Goal: Contribute content: Add original content to the website for others to see

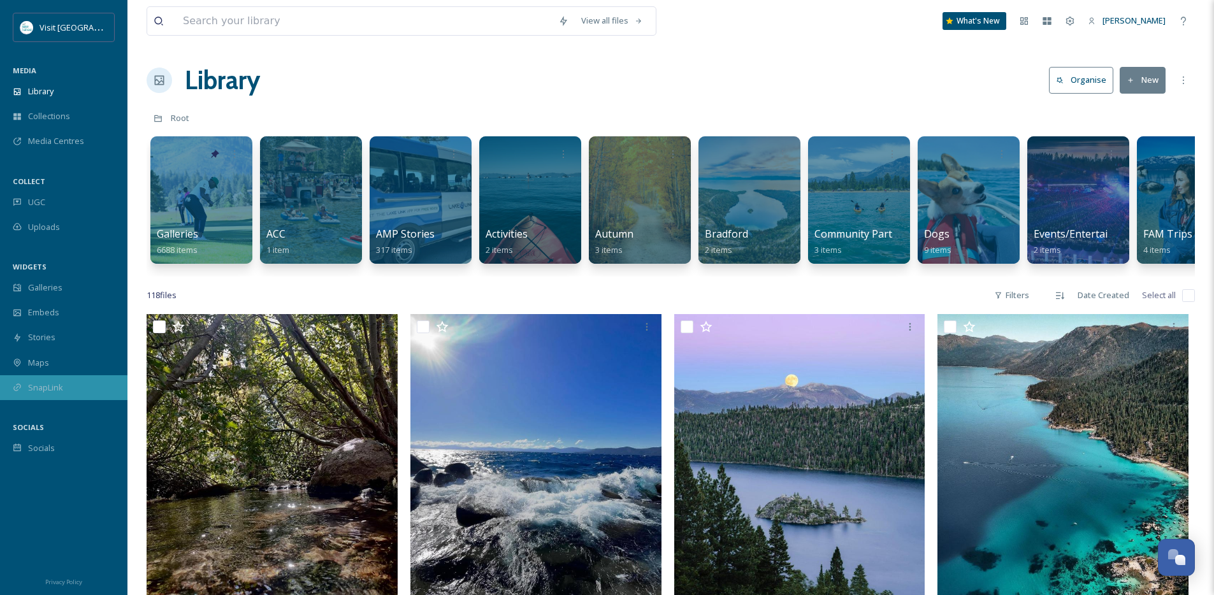
click at [52, 386] on span "SnapLink" at bounding box center [45, 388] width 35 height 12
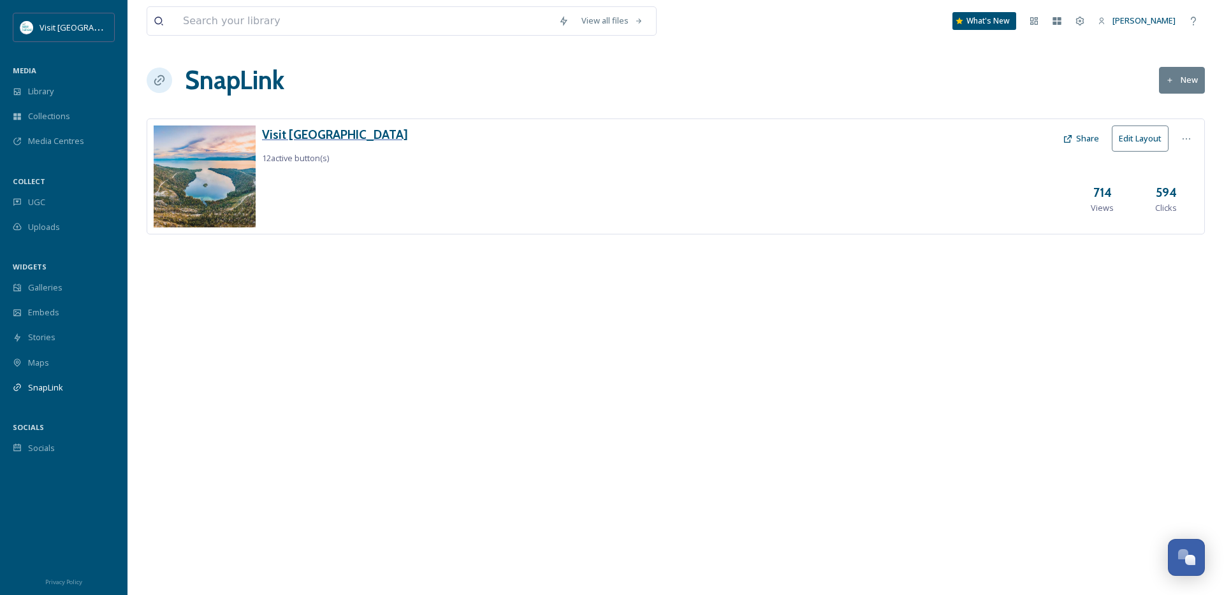
click at [305, 127] on h3 "Visit [GEOGRAPHIC_DATA]" at bounding box center [335, 135] width 146 height 18
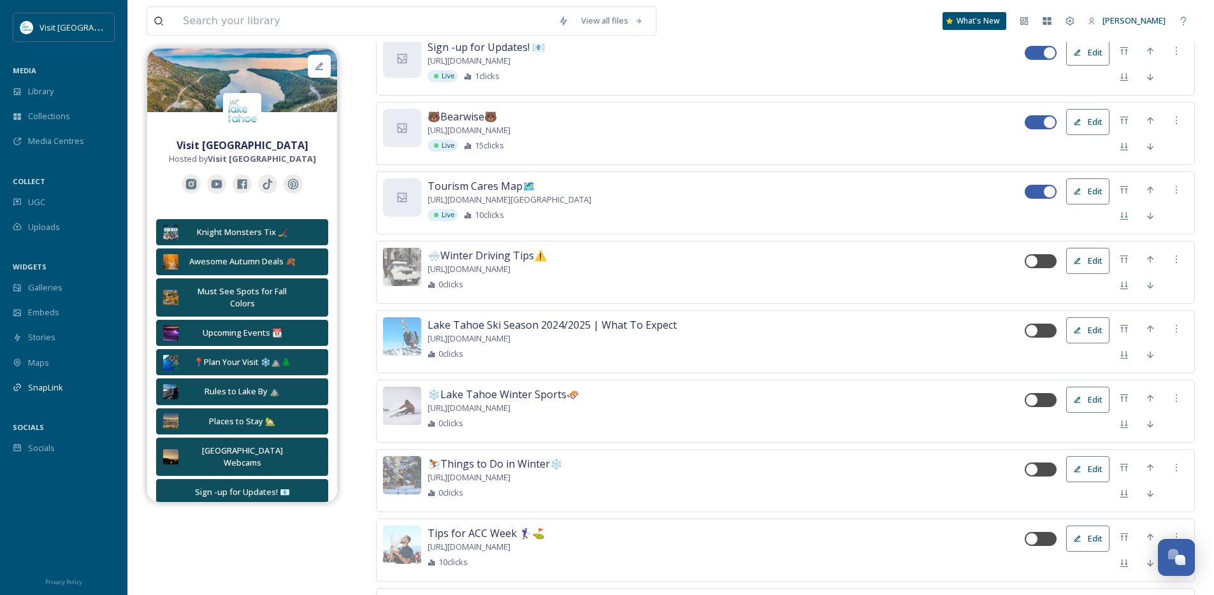
scroll to position [1108, 0]
click at [940, 359] on div "0 clicks" at bounding box center [726, 355] width 597 height 12
click at [1089, 345] on button "Edit" at bounding box center [1087, 332] width 43 height 26
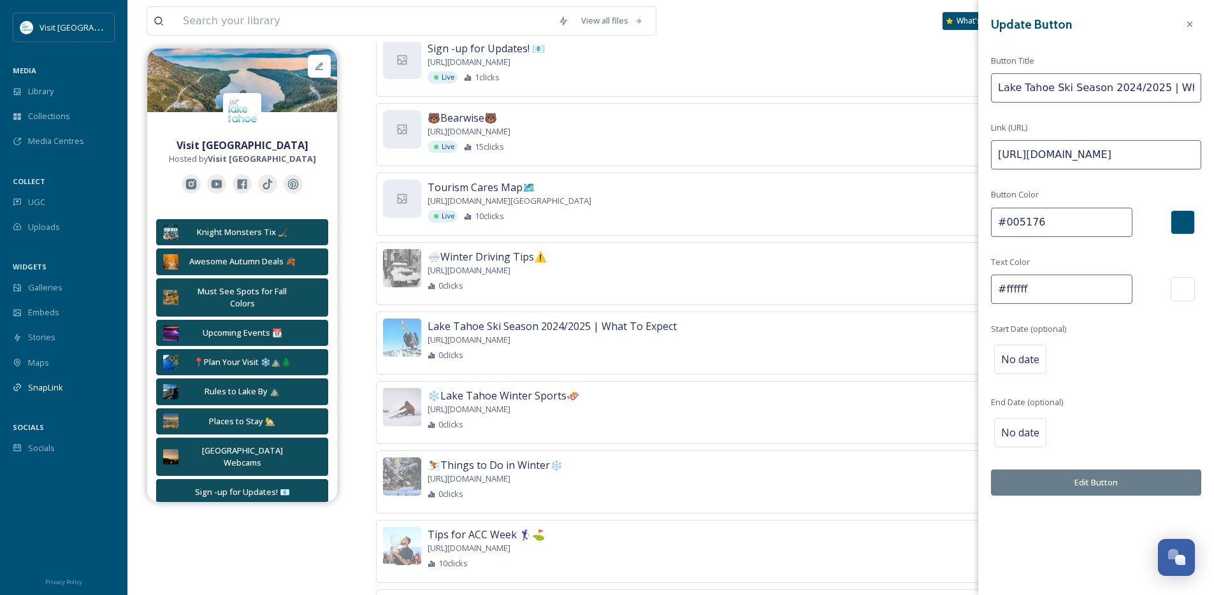
click at [1130, 93] on input "Lake Tahoe Ski Season 2024/2025 | What To Expect" at bounding box center [1096, 87] width 210 height 29
click at [1037, 95] on input "Lake Tahoe Ski Season 2025/2026 | What To Expect" at bounding box center [1096, 87] width 210 height 29
drag, startPoint x: 1034, startPoint y: 94, endPoint x: 1244, endPoint y: 94, distance: 209.7
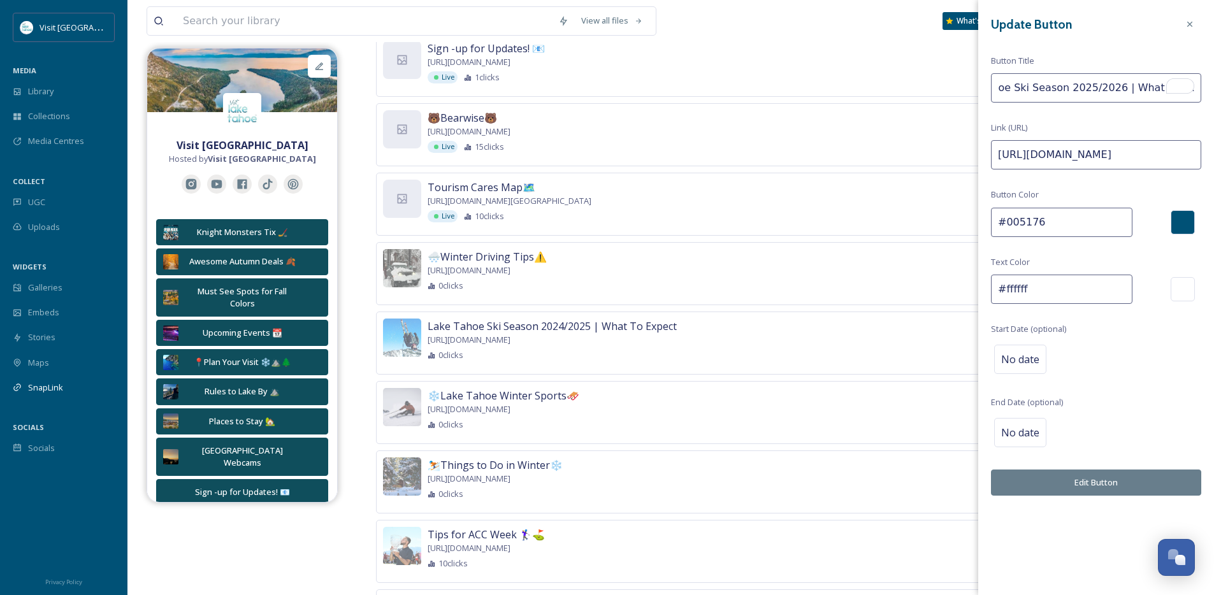
type input "Lake Tahoe Ski Season 2025/2026 | What To Expect"
click at [1049, 109] on div "Update Button Button Title Lake Tahoe Ski Season 2025/2026 | What To Expect Lin…" at bounding box center [1096, 254] width 236 height 509
click at [1102, 157] on input "[URL][DOMAIN_NAME]" at bounding box center [1096, 154] width 210 height 29
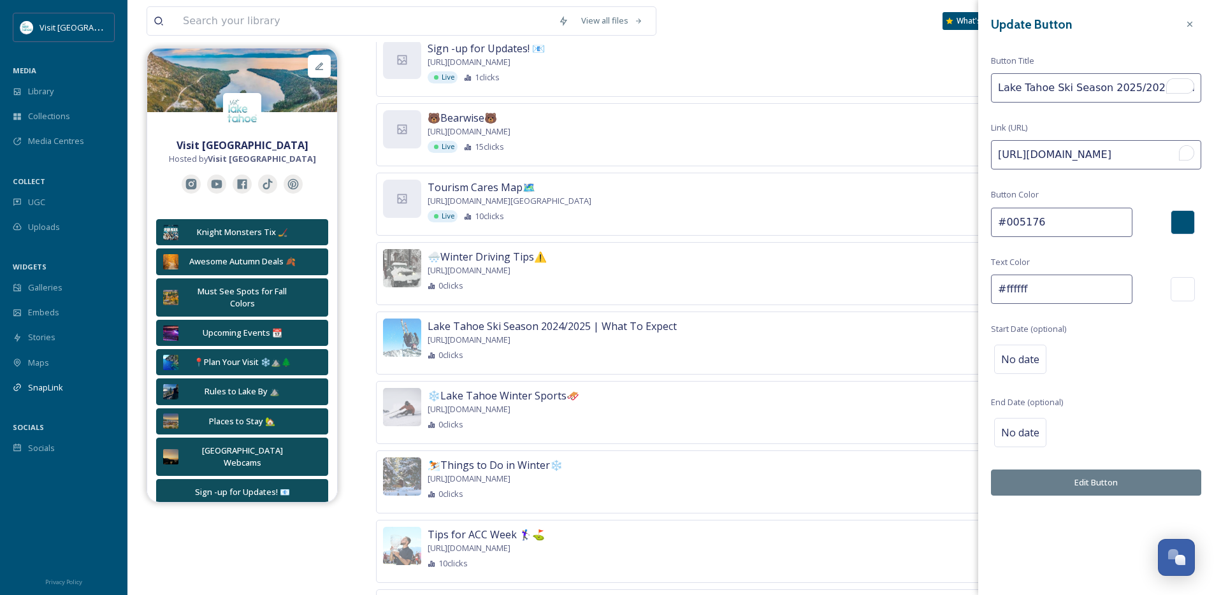
click at [1102, 157] on input "[URL][DOMAIN_NAME]" at bounding box center [1096, 154] width 210 height 29
paste input "opening-dates-lake-tahoe-ski-resorts"
type input "https://visitlaketahoe.com/ski-and-snowboard/opening-dates-lake-tahoe-ski-resor…"
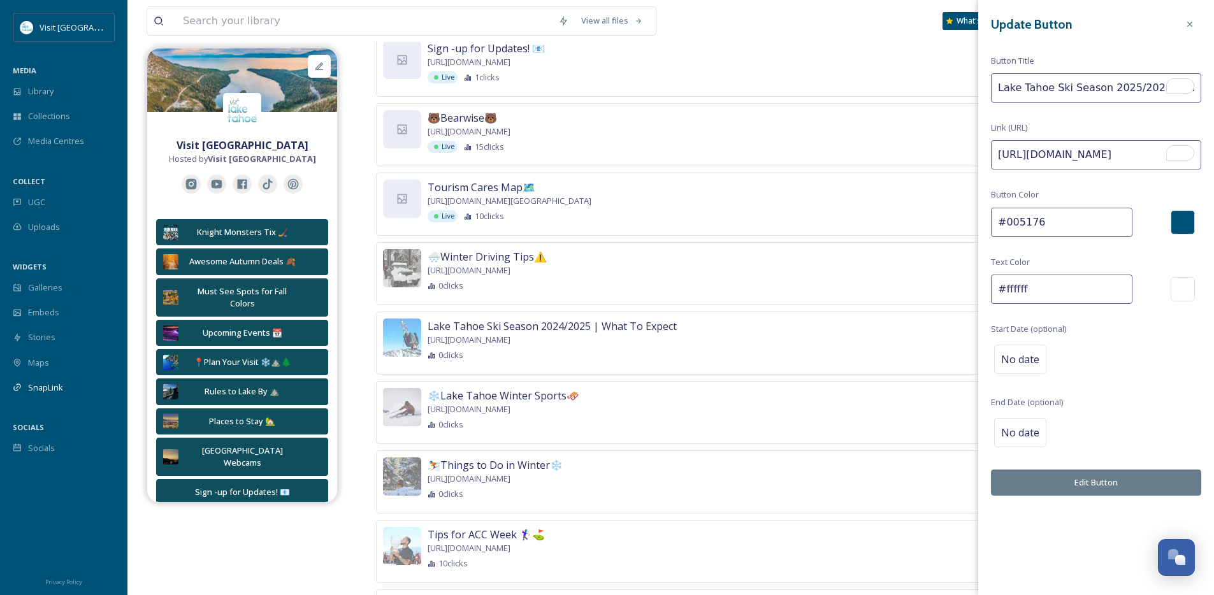
click at [1112, 412] on div "Update Button Button Title Lake Tahoe Ski Season 2025/2026 | What To Expect Lin…" at bounding box center [1096, 254] width 236 height 509
click at [1025, 365] on span "No date" at bounding box center [1020, 359] width 38 height 15
click at [1036, 360] on input "text" at bounding box center [1057, 359] width 127 height 28
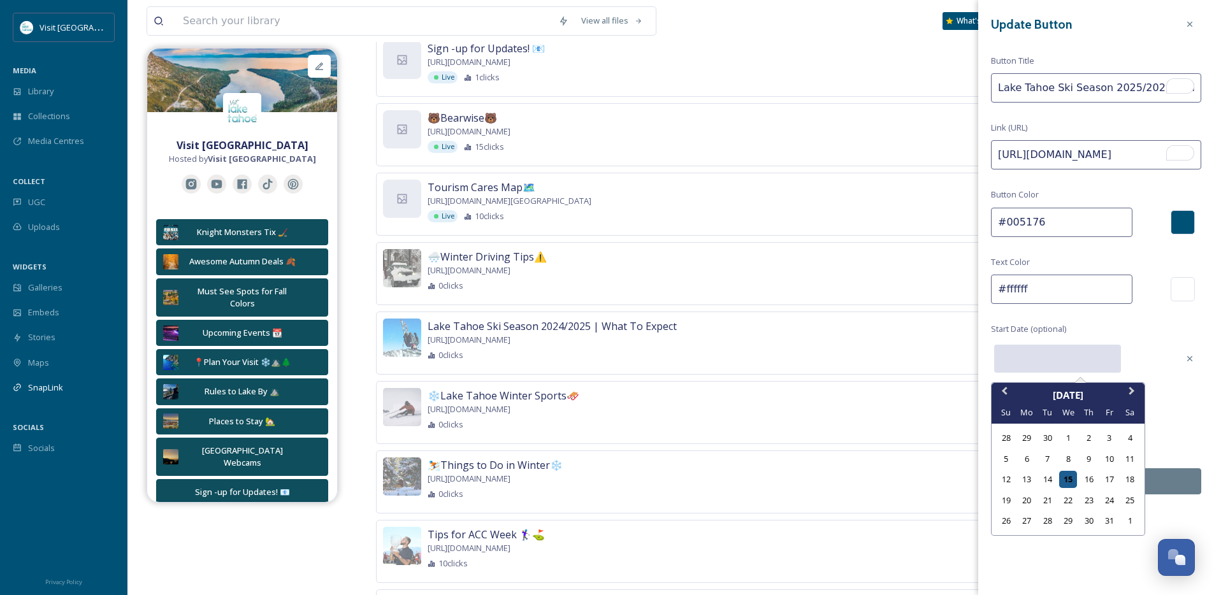
click at [1069, 484] on div "15" at bounding box center [1067, 479] width 17 height 17
type input "10/15/2025"
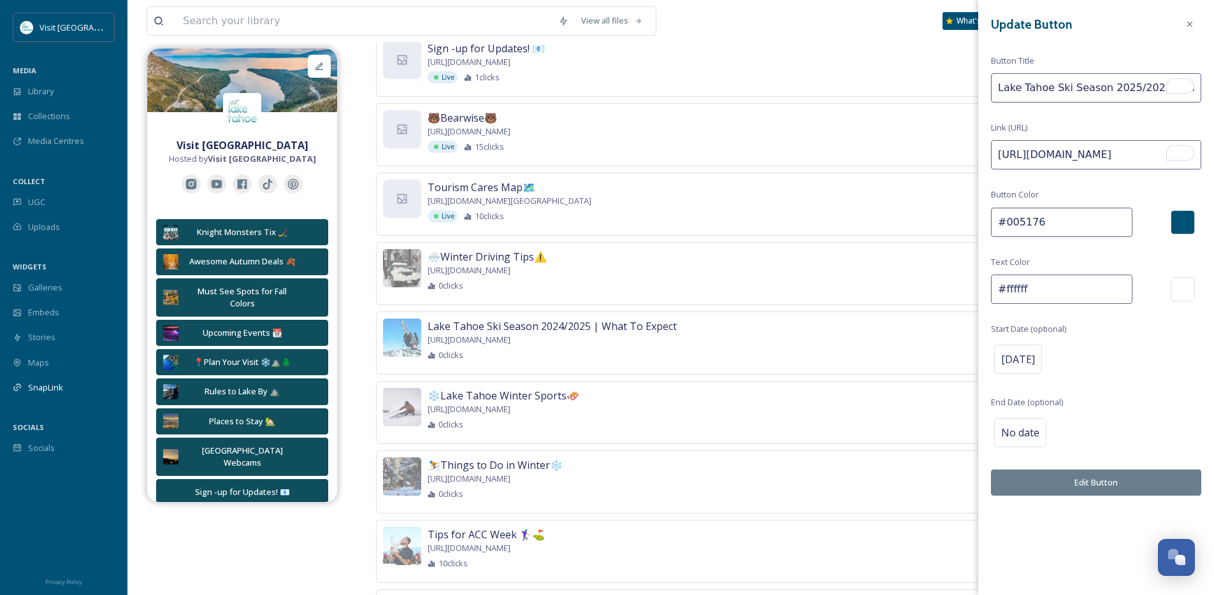
click at [1085, 477] on button "Edit Button" at bounding box center [1096, 483] width 210 height 26
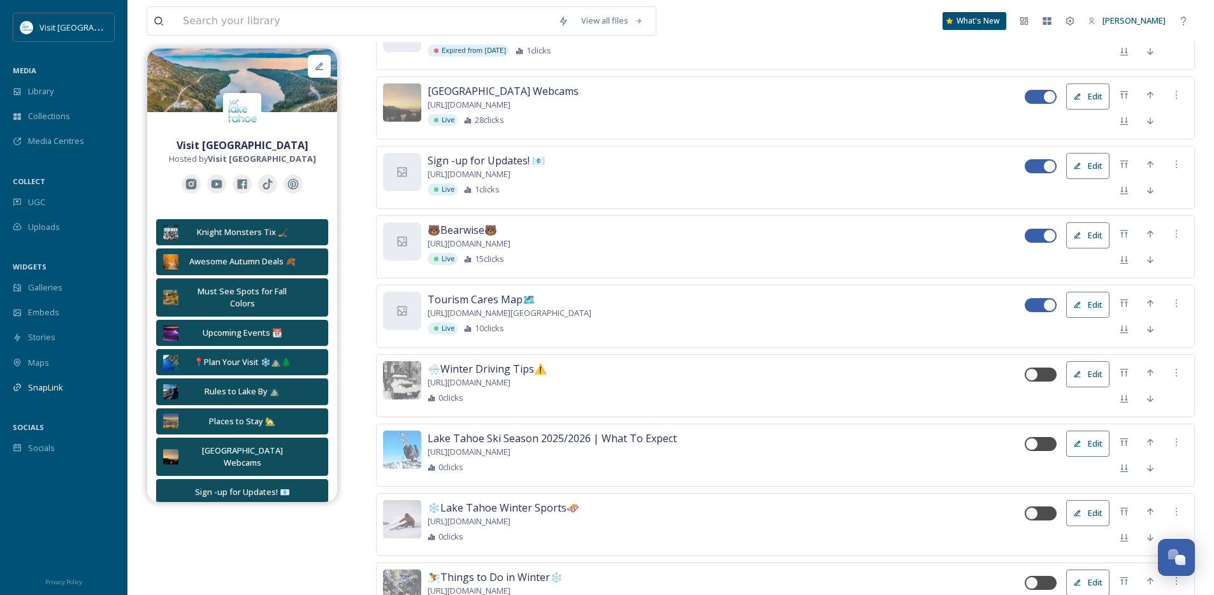
scroll to position [1132, 0]
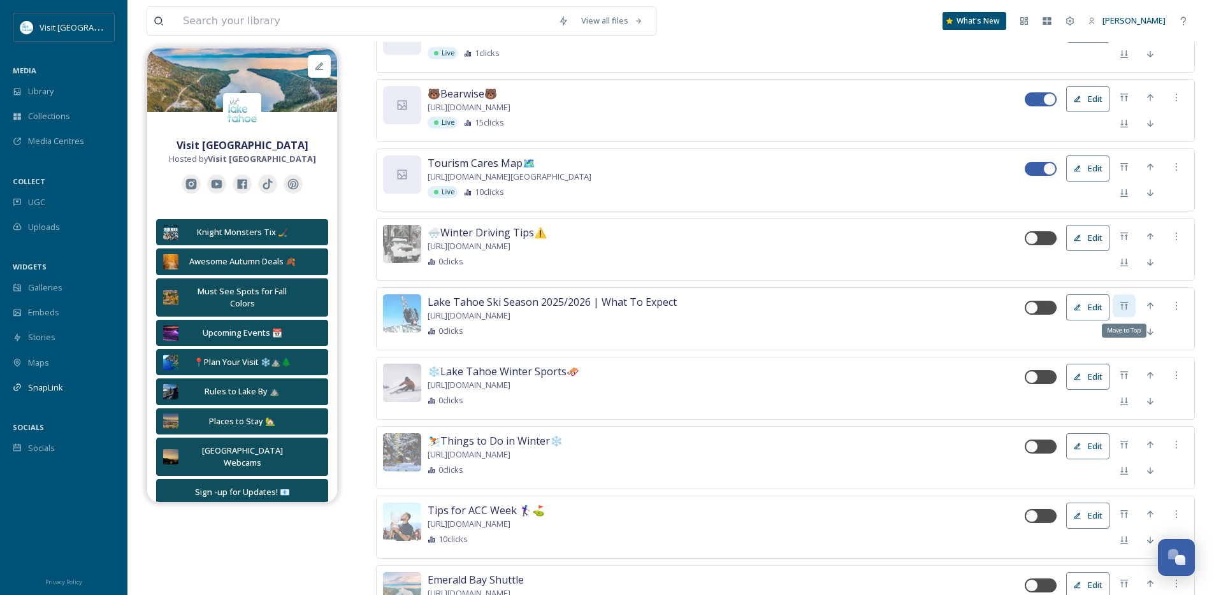
click at [1121, 311] on icon at bounding box center [1124, 306] width 10 height 10
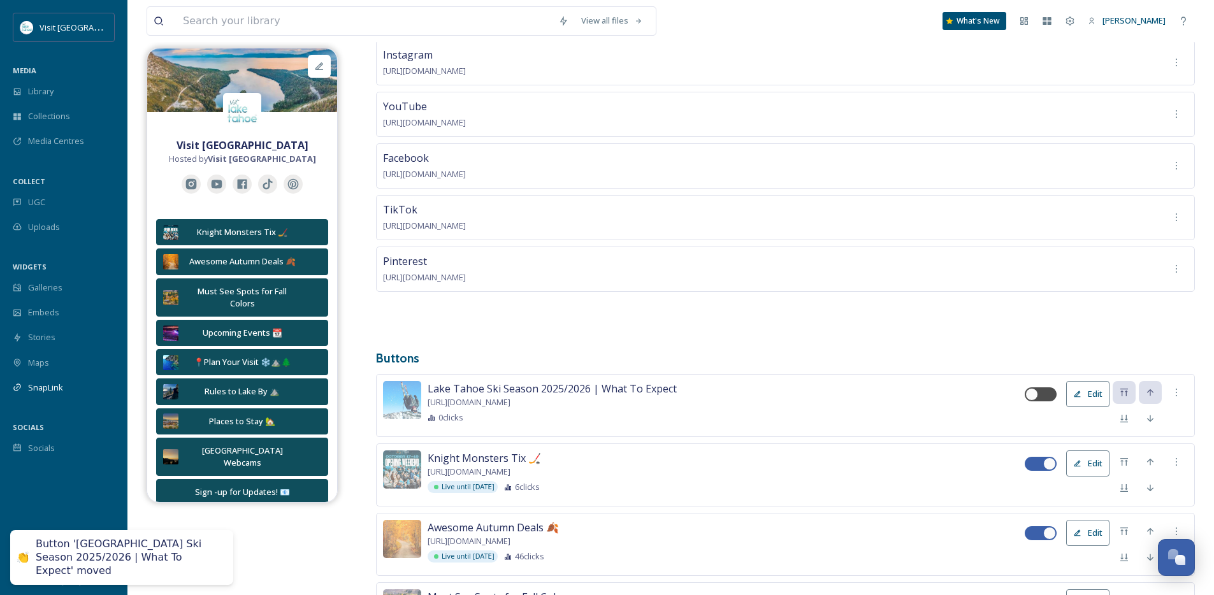
scroll to position [146, 0]
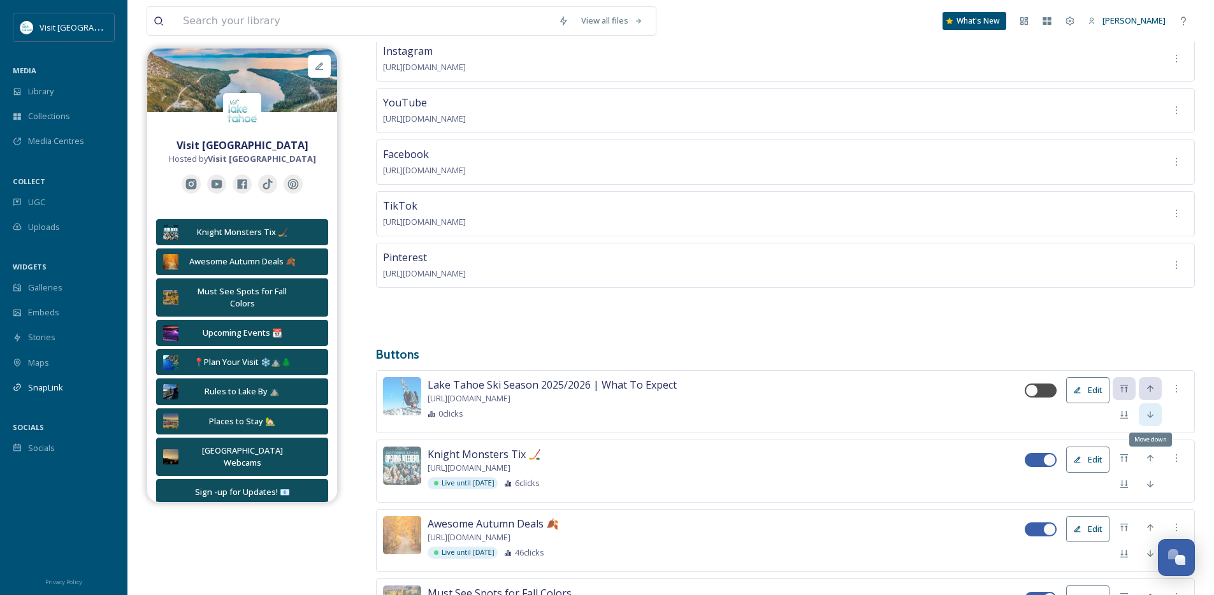
click at [1145, 412] on icon at bounding box center [1150, 415] width 10 height 10
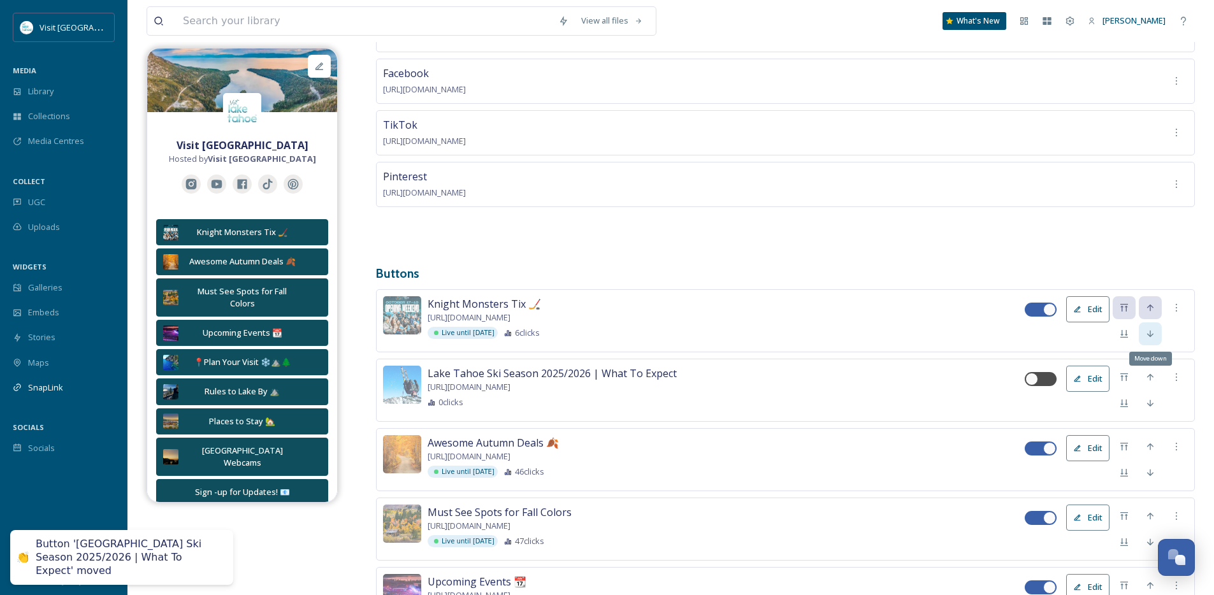
scroll to position [245, 0]
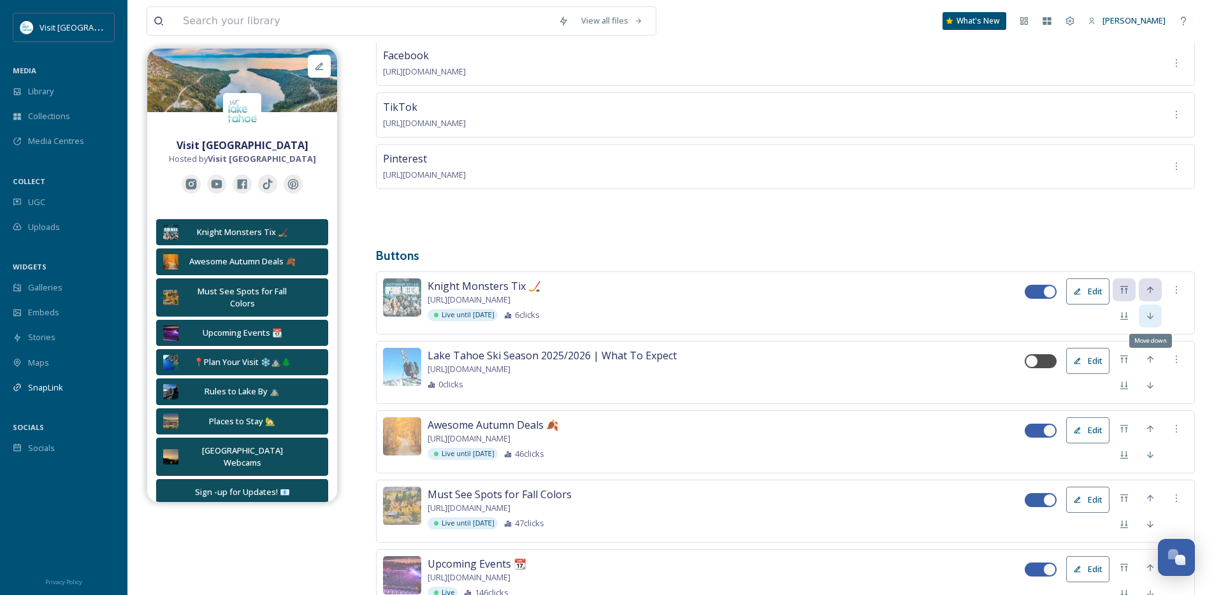
click at [1149, 311] on icon at bounding box center [1150, 316] width 10 height 10
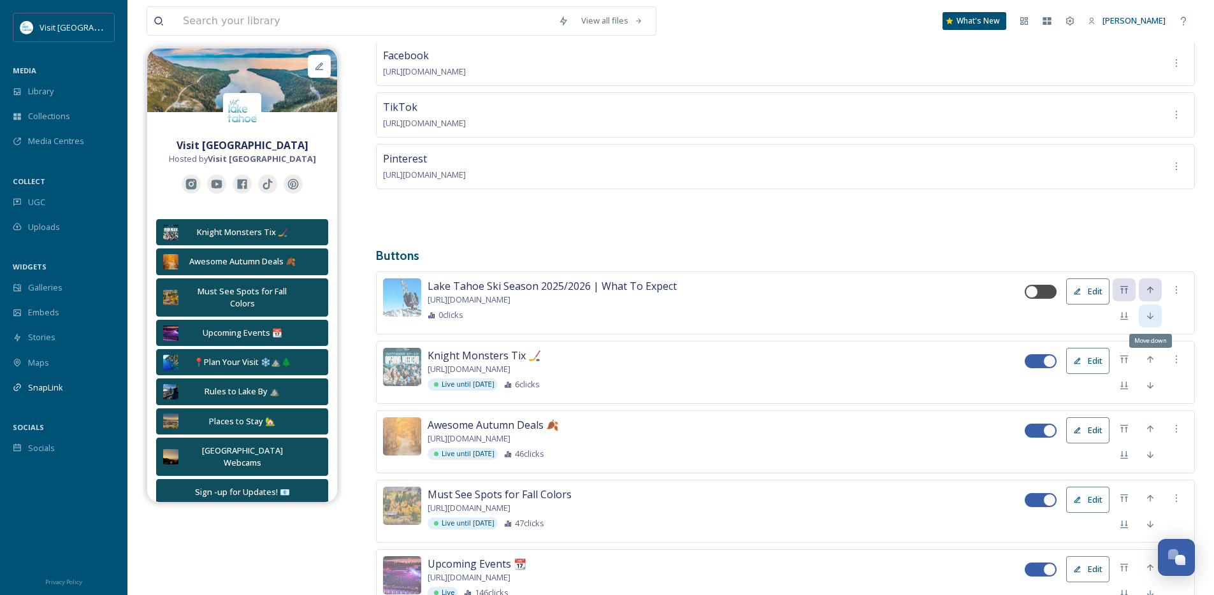
click at [1149, 316] on icon at bounding box center [1150, 316] width 10 height 10
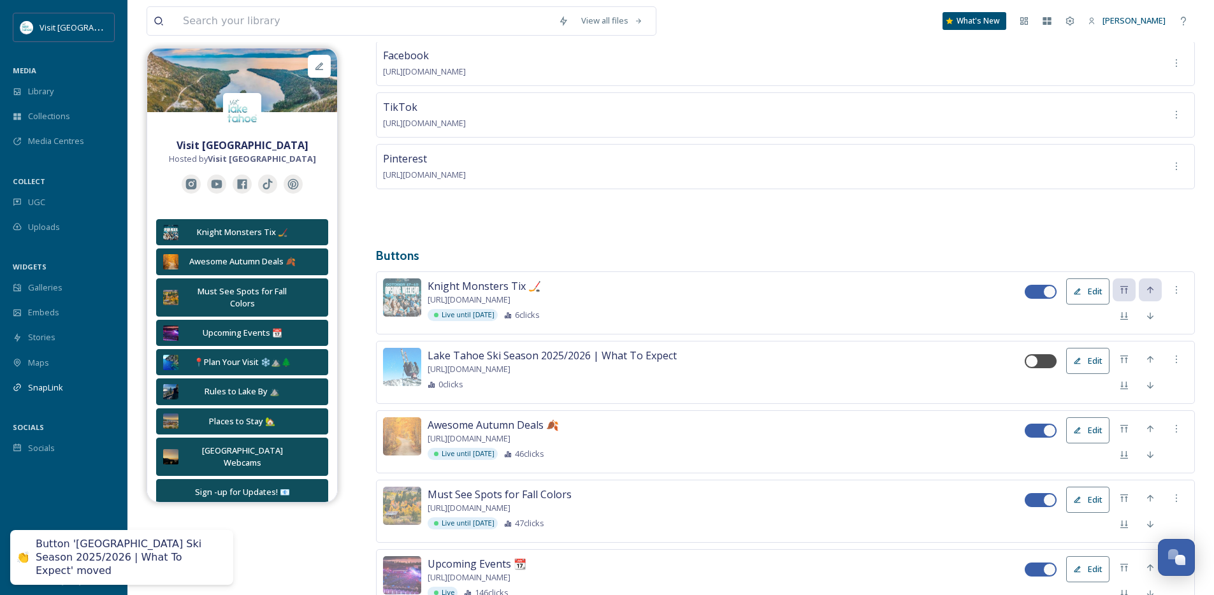
click at [1154, 288] on icon at bounding box center [1150, 290] width 10 height 10
click at [1142, 312] on div "Move down" at bounding box center [1150, 316] width 23 height 23
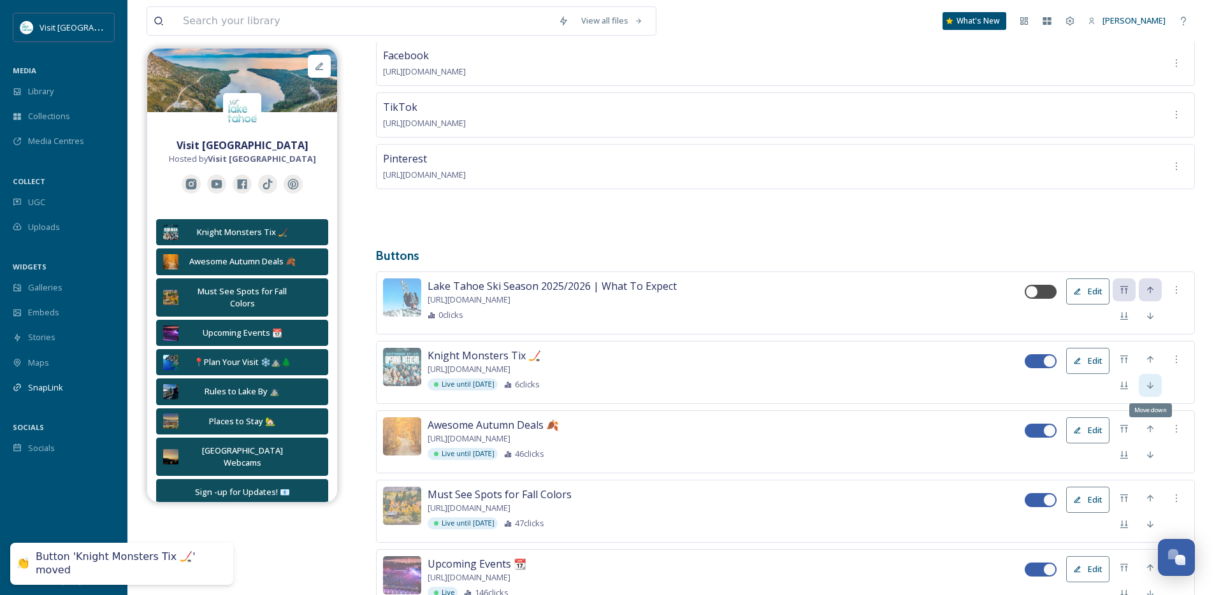
click at [1145, 389] on div "Move down" at bounding box center [1150, 385] width 23 height 23
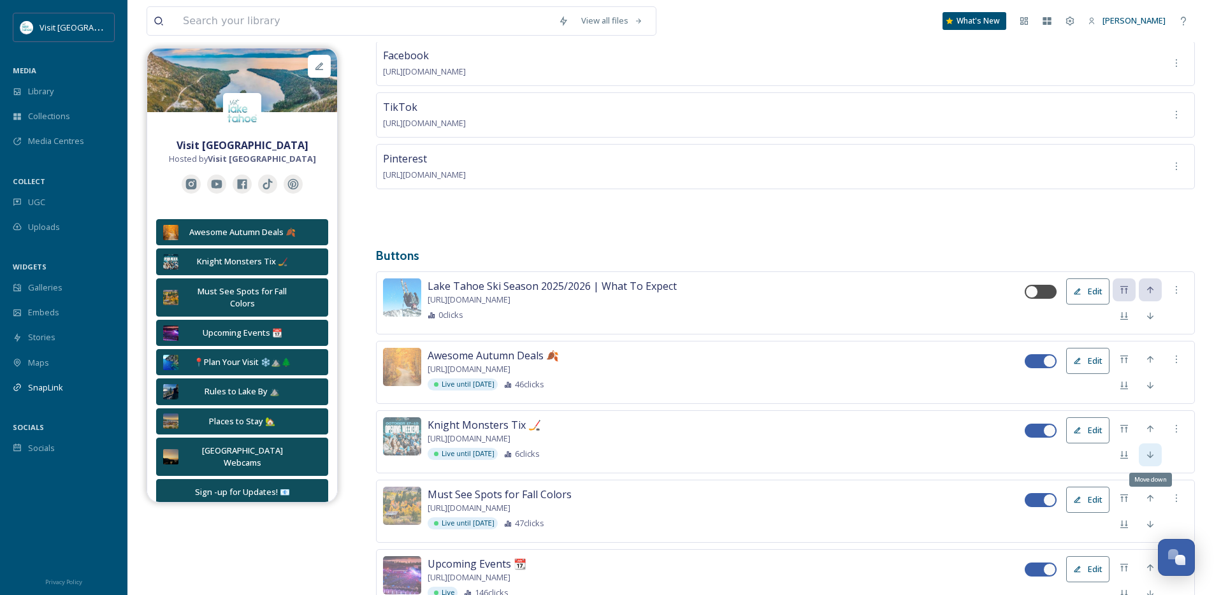
click at [1145, 454] on icon at bounding box center [1150, 455] width 10 height 10
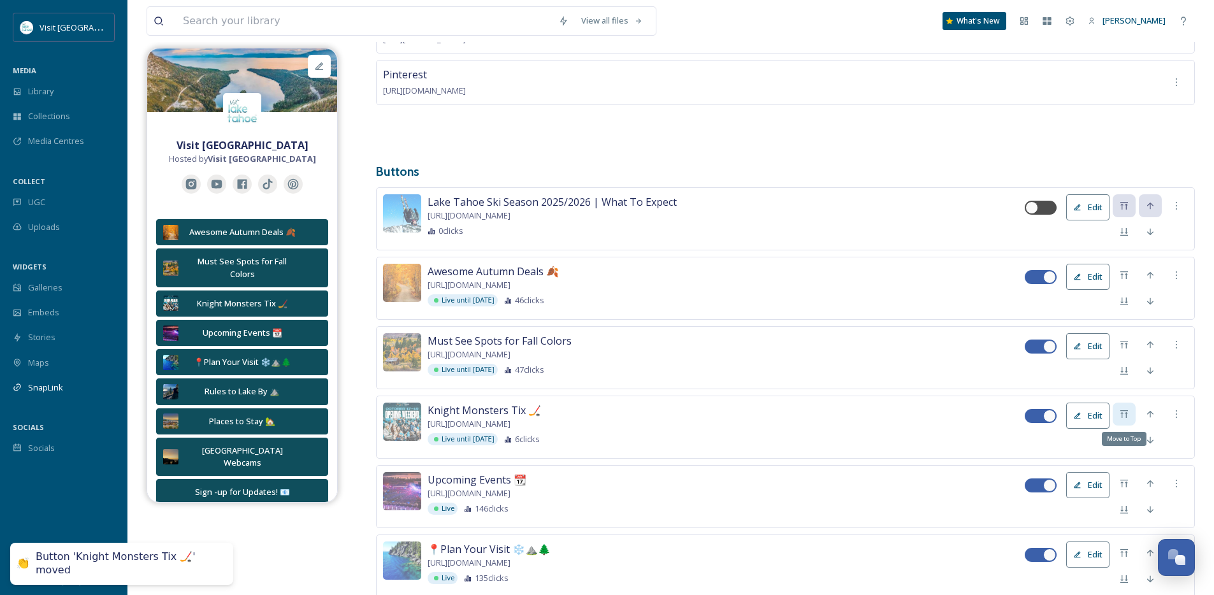
scroll to position [358, 0]
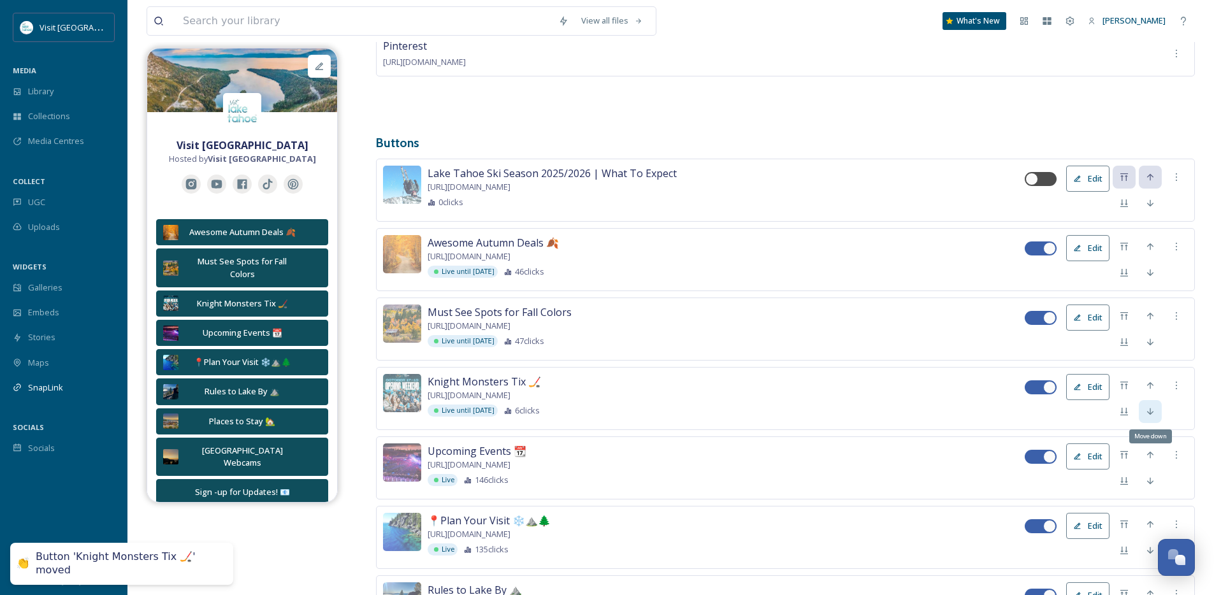
click at [1146, 407] on icon at bounding box center [1150, 412] width 10 height 10
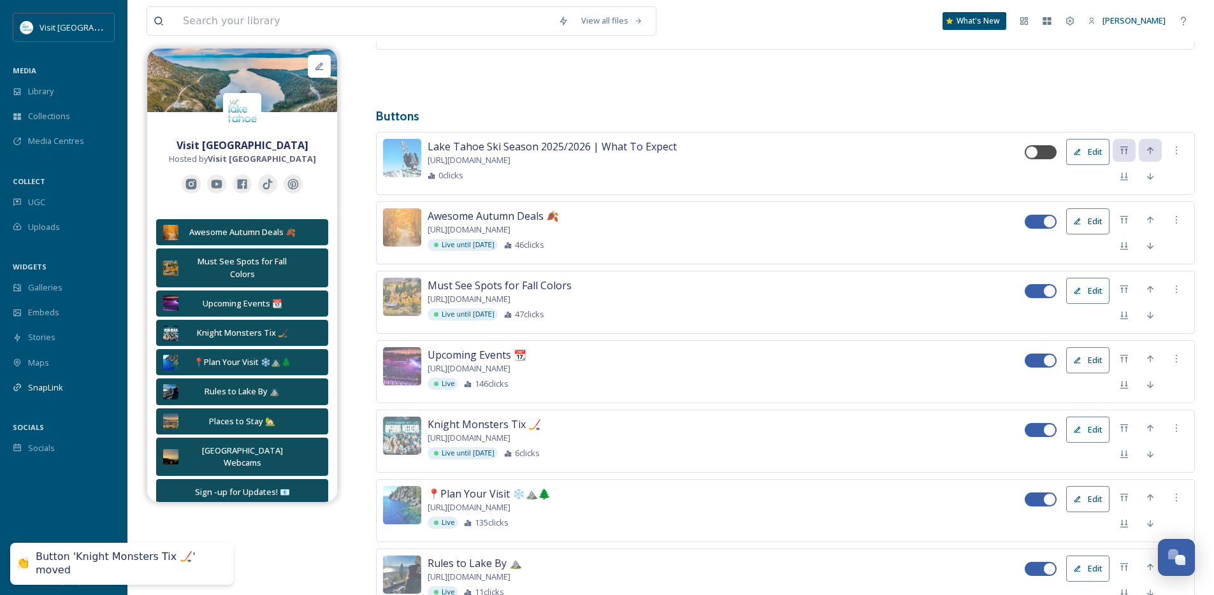
scroll to position [388, 0]
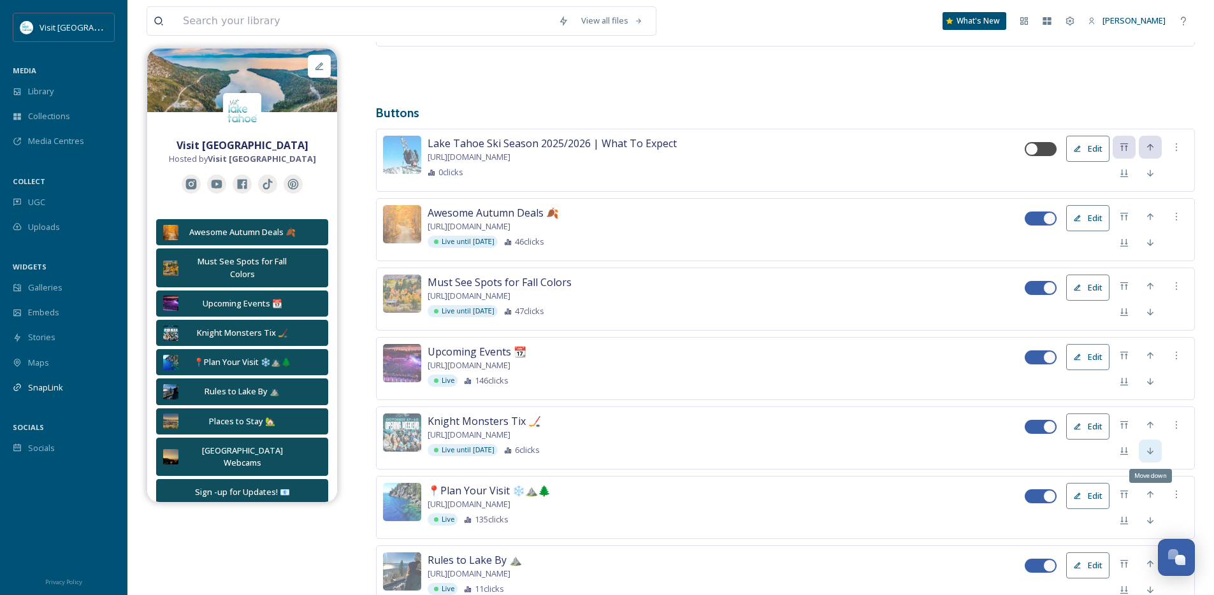
click at [1152, 447] on icon at bounding box center [1150, 451] width 10 height 10
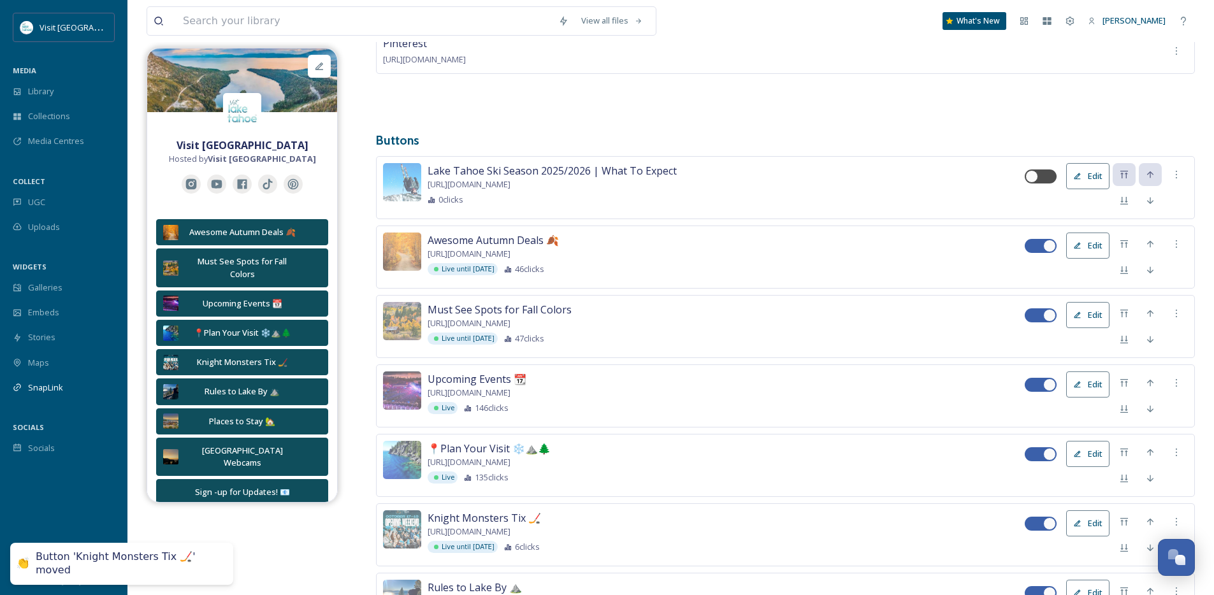
scroll to position [359, 0]
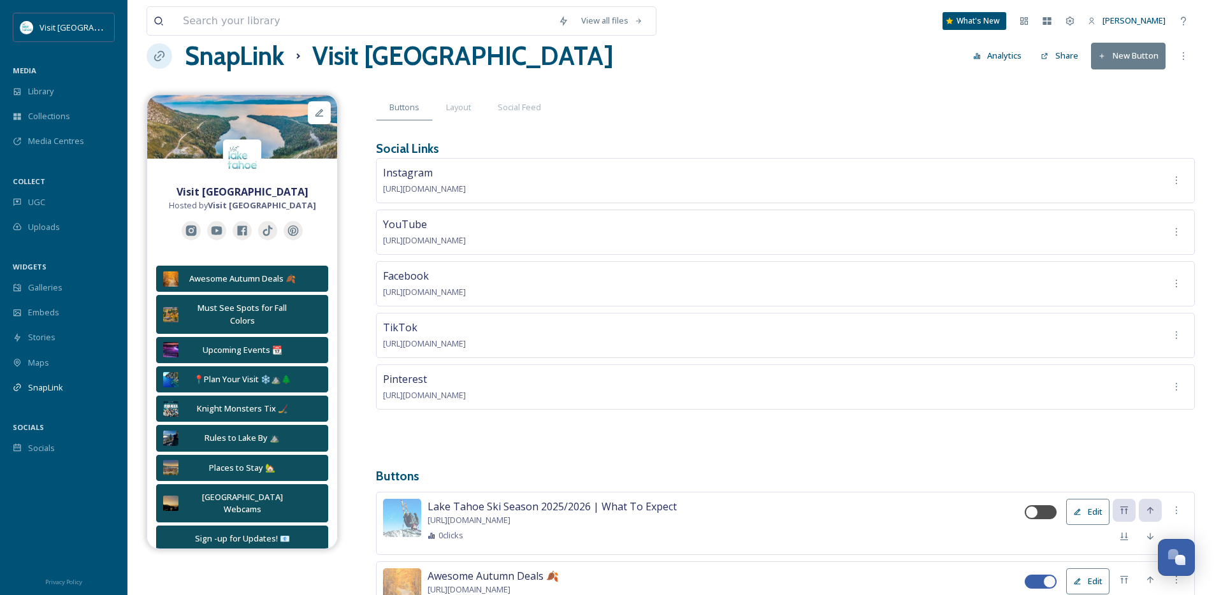
scroll to position [127, 0]
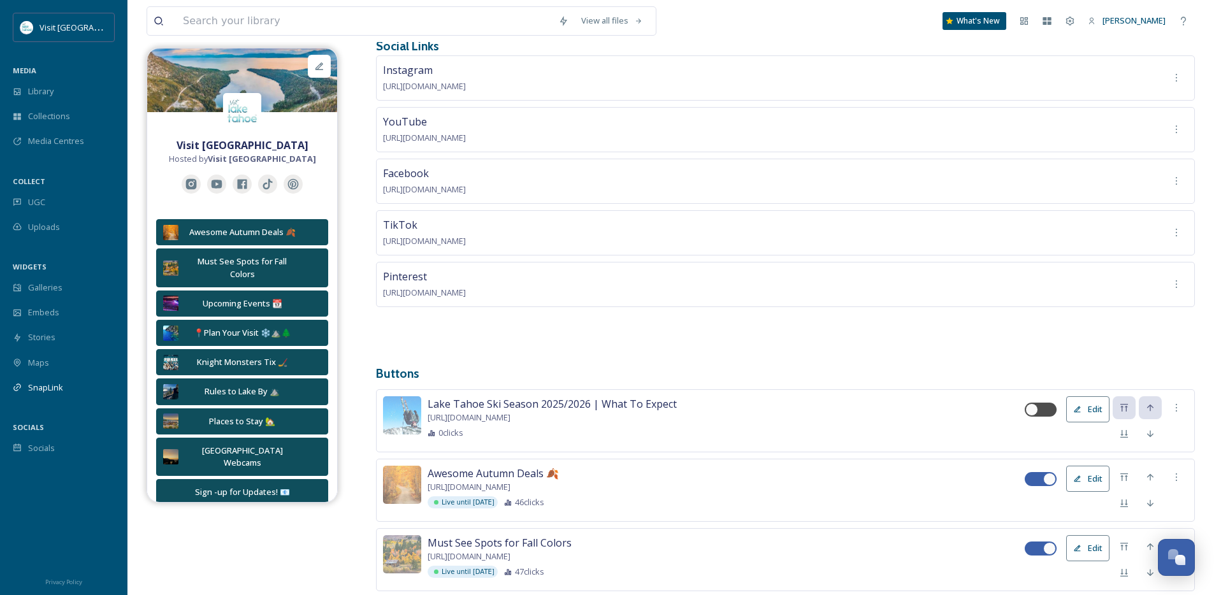
click at [1086, 409] on button "Edit" at bounding box center [1087, 409] width 43 height 26
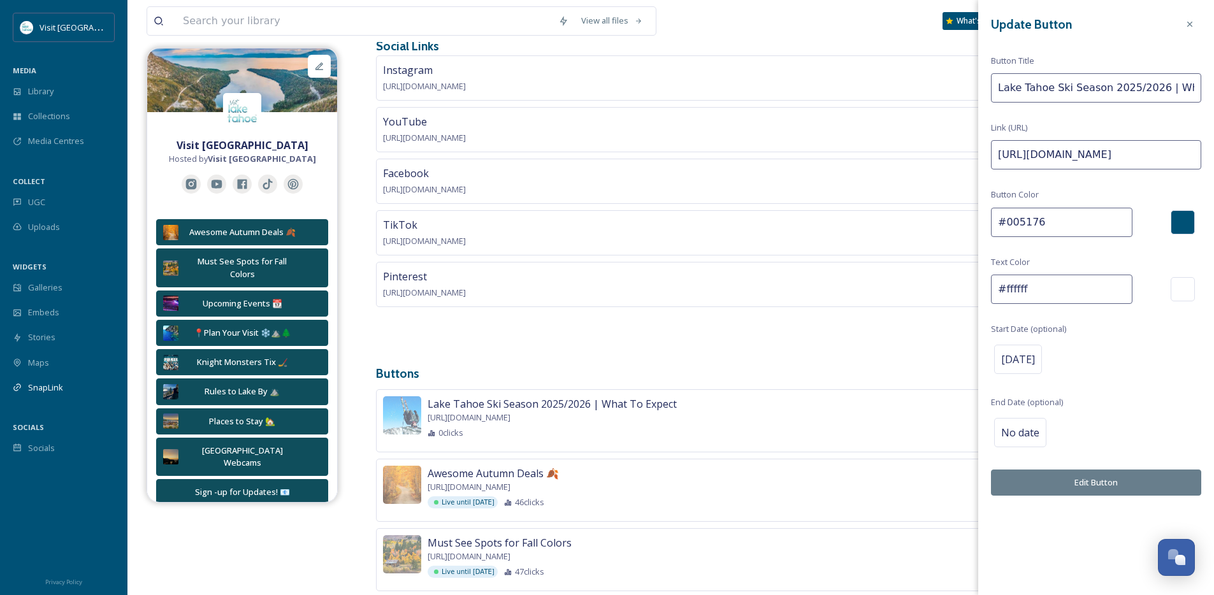
click at [1065, 154] on input "[URL][DOMAIN_NAME]" at bounding box center [1096, 154] width 210 height 29
click at [1065, 154] on input "https://visitlaketahoe.com/ski-and-snowboard/opening-dates-lake-tahoe-ski-resor…" at bounding box center [1096, 154] width 210 height 29
paste input "what-to-expect-at-tahoe-ski-resorts-for-the-upcoming-winter-season"
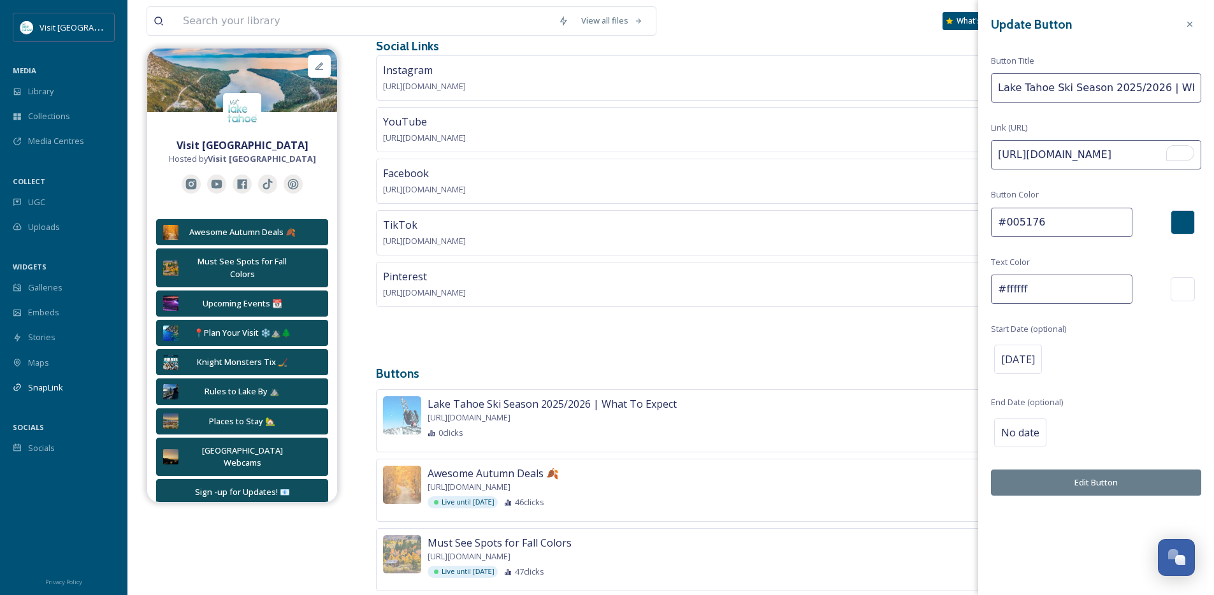
type input "[URL][DOMAIN_NAME]"
click at [1105, 484] on button "Edit Button" at bounding box center [1096, 483] width 210 height 26
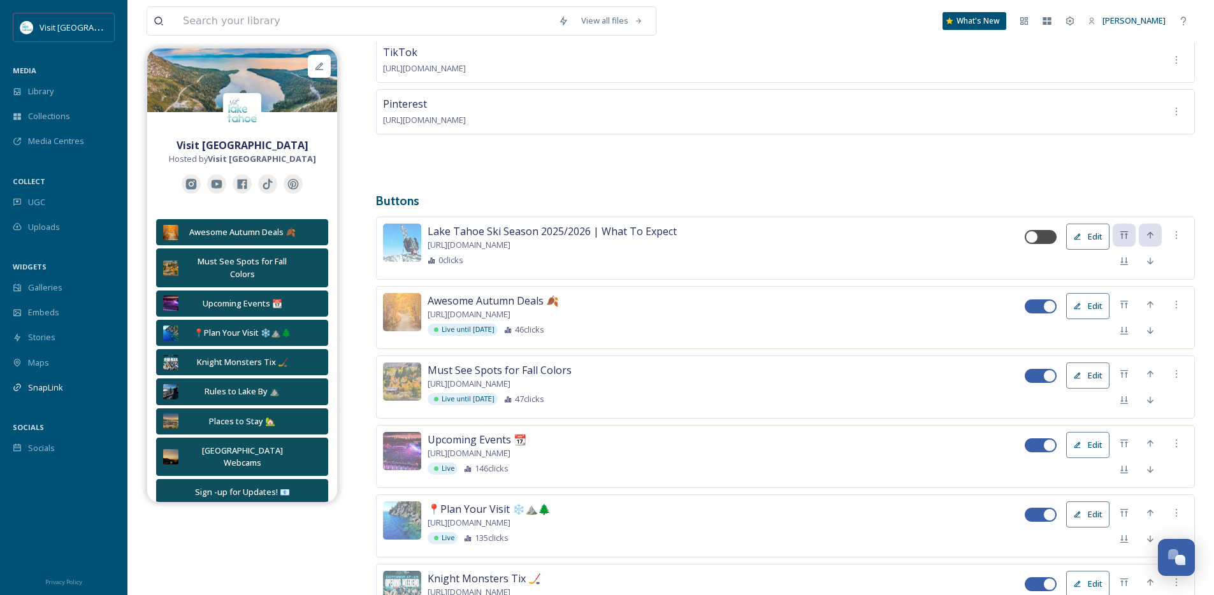
scroll to position [326, 0]
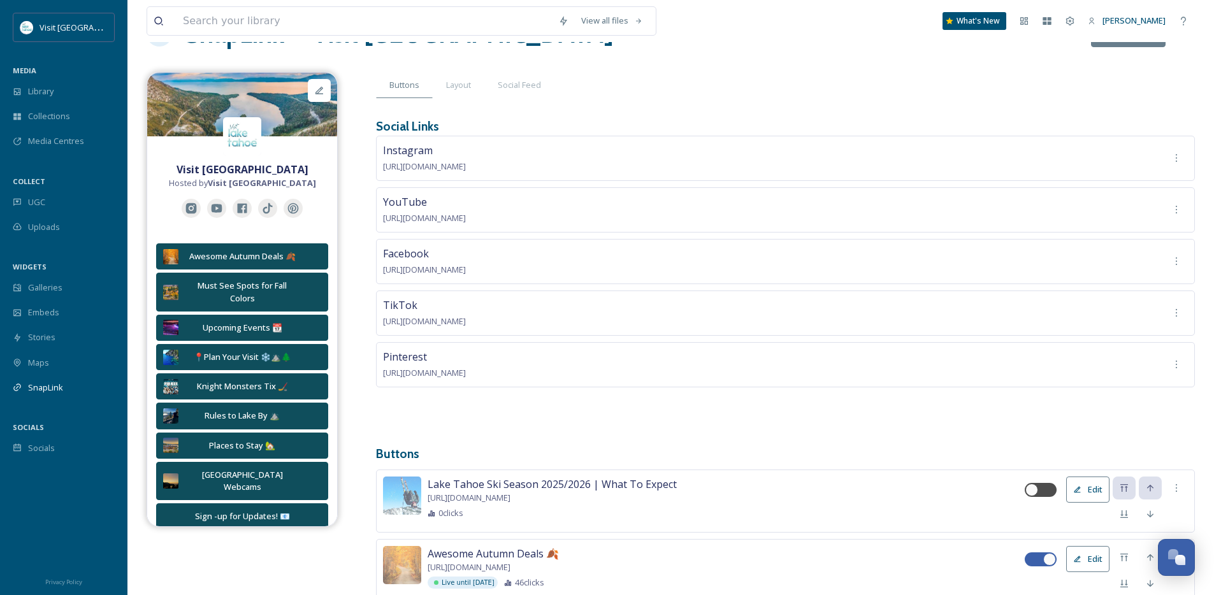
scroll to position [63, 0]
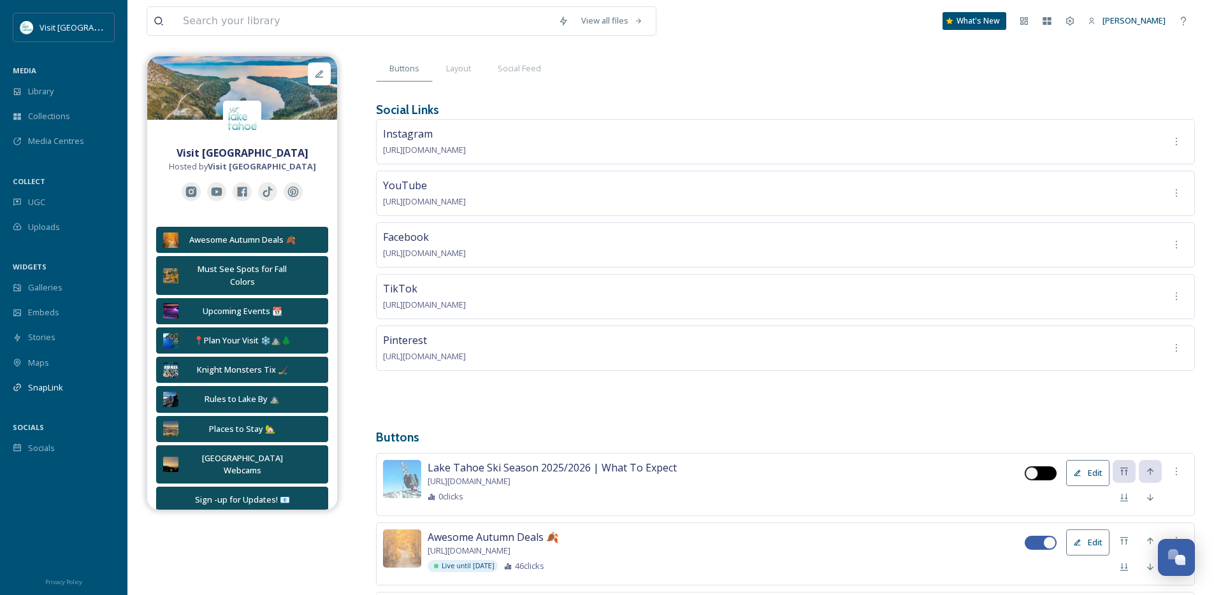
click at [1034, 473] on div at bounding box center [1032, 473] width 13 height 13
checkbox input "true"
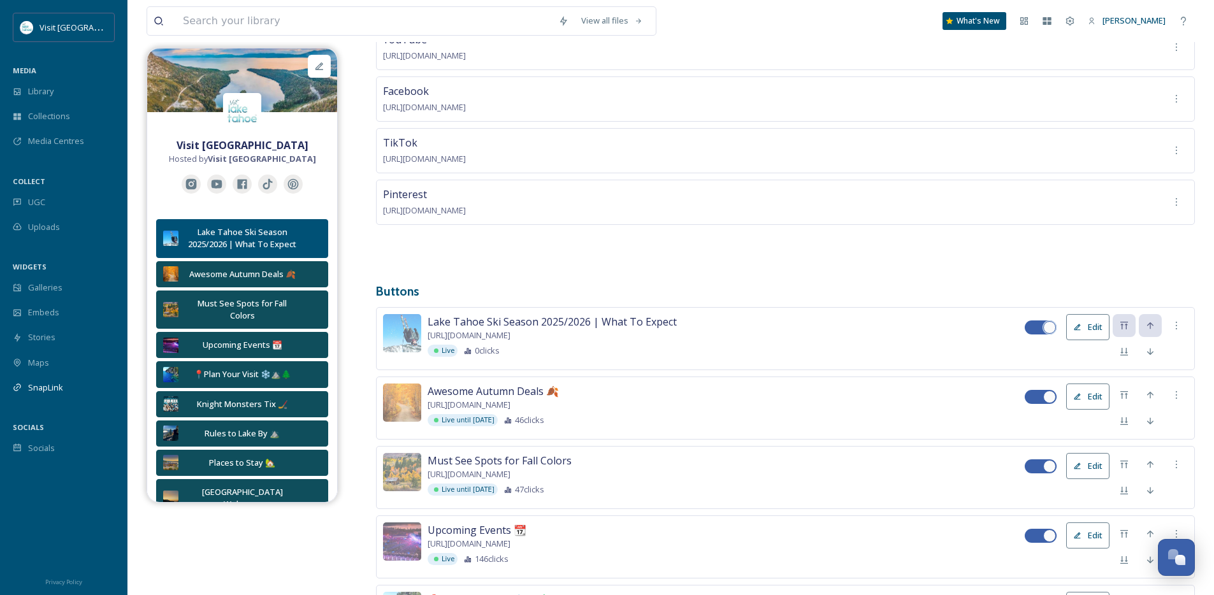
scroll to position [234, 0]
